Goal: Obtain resource: Download file/media

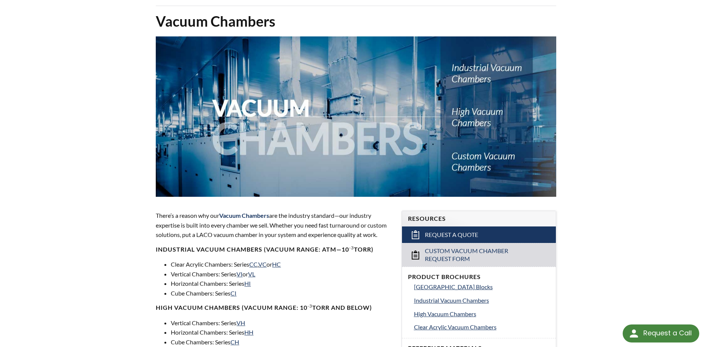
scroll to position [113, 0]
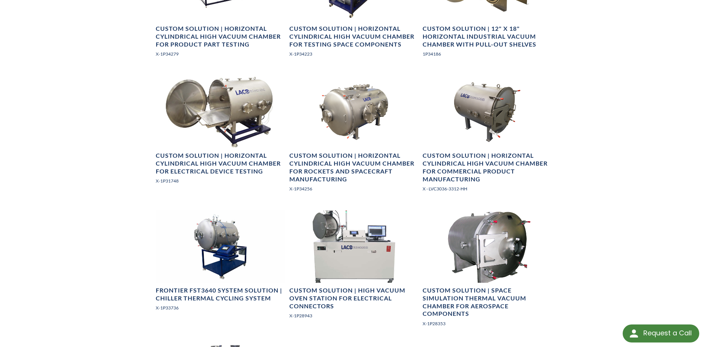
scroll to position [939, 0]
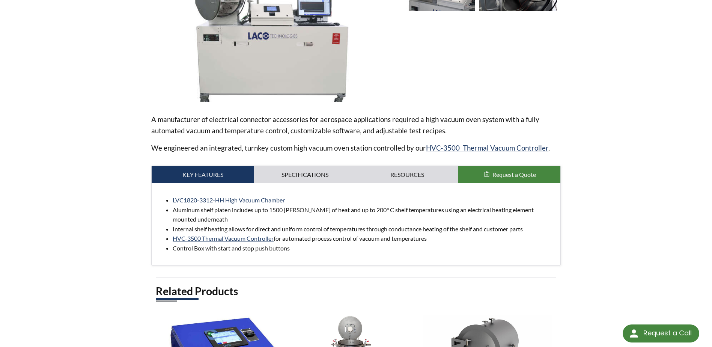
scroll to position [188, 0]
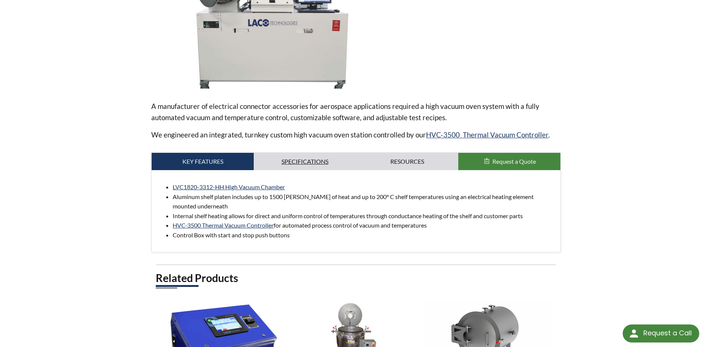
click at [309, 167] on link "Specifications" at bounding box center [305, 161] width 102 height 17
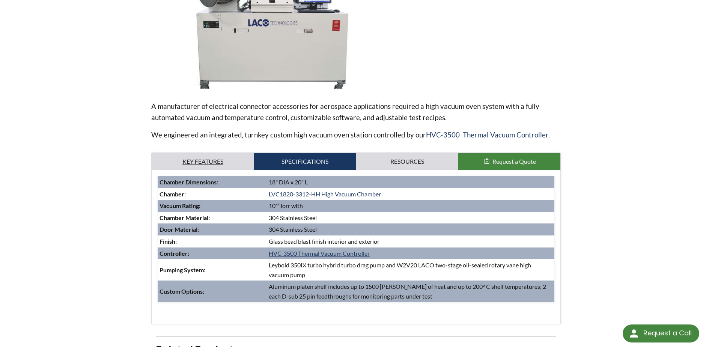
click at [225, 160] on link "Key Features" at bounding box center [203, 161] width 102 height 17
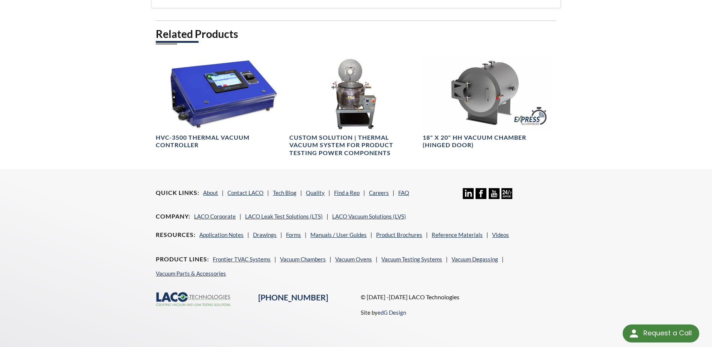
scroll to position [442, 0]
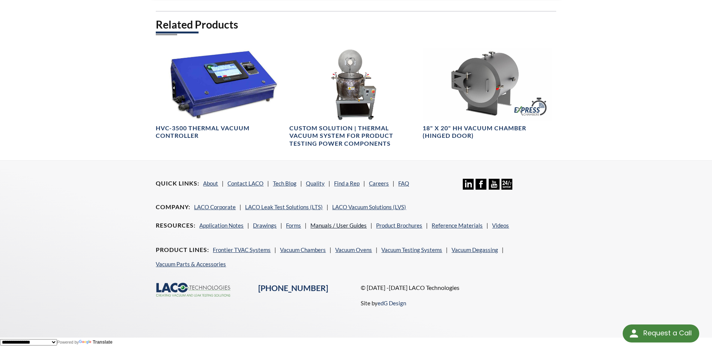
click at [339, 226] on link "Manuals / User Guides" at bounding box center [339, 225] width 56 height 7
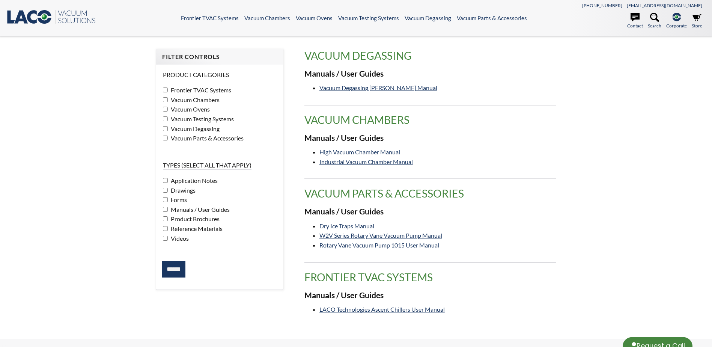
select select "Language Translate Widget"
click at [379, 153] on link "High Vacuum Chamber Manual" at bounding box center [360, 151] width 81 height 7
click at [369, 89] on link "Vacuum Degassing [PERSON_NAME] Manual" at bounding box center [379, 87] width 118 height 7
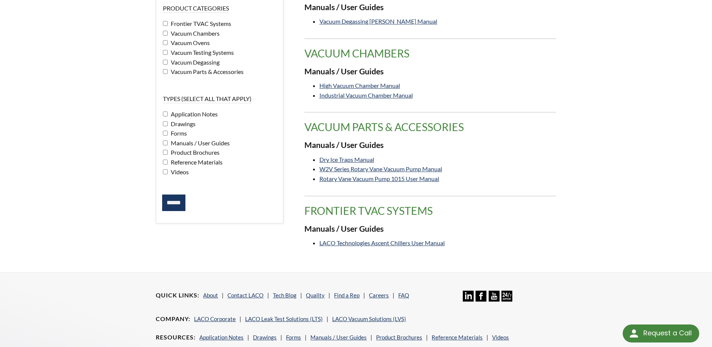
scroll to position [150, 0]
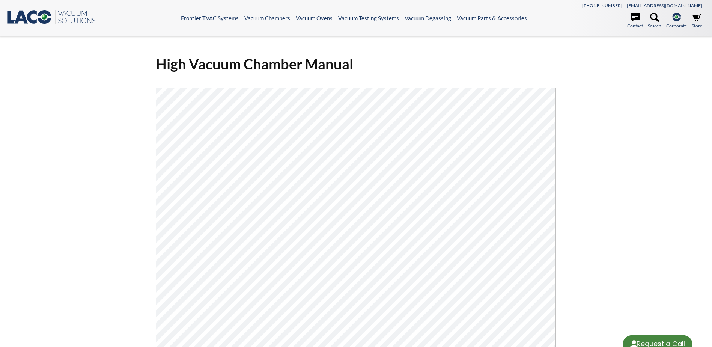
select select "Language Translate Widget"
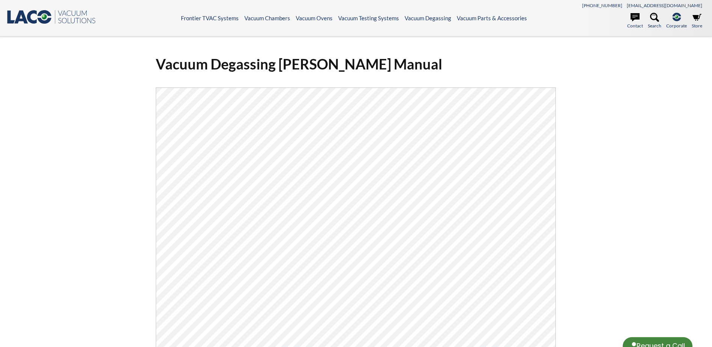
select select "Language Translate Widget"
